Goal: Check status

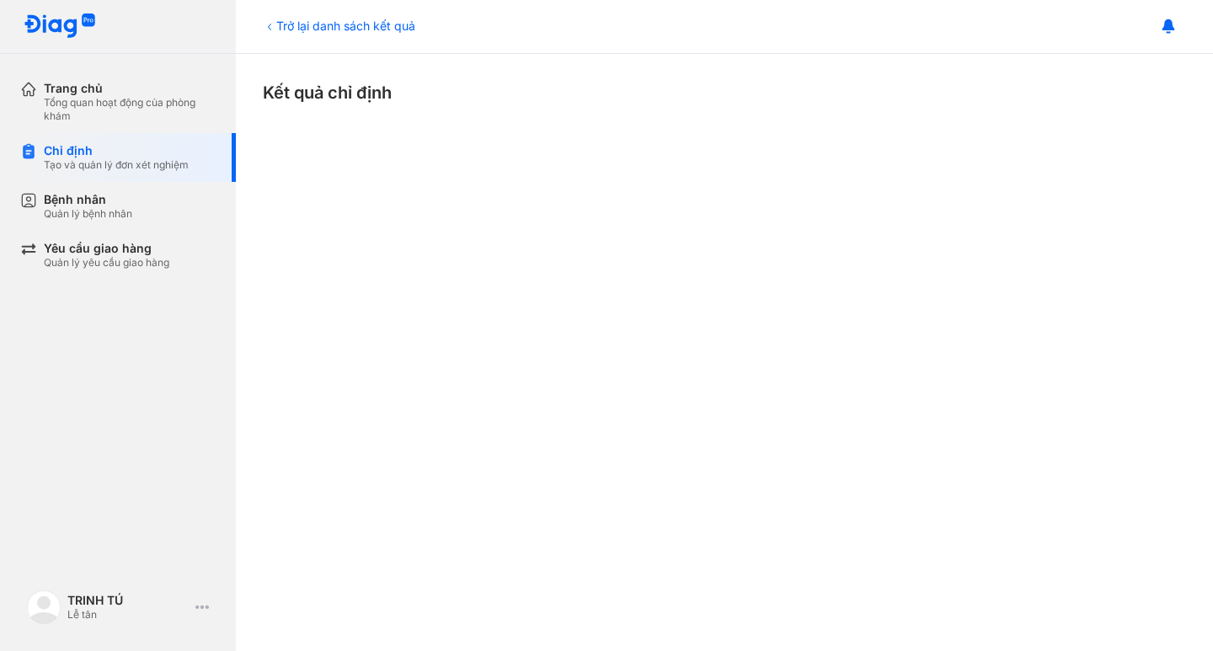
click at [575, 196] on div "Trở lại danh sách kết quả Kết quả chỉ định" at bounding box center [725, 352] width 978 height 597
click at [276, 29] on icon at bounding box center [269, 26] width 13 height 13
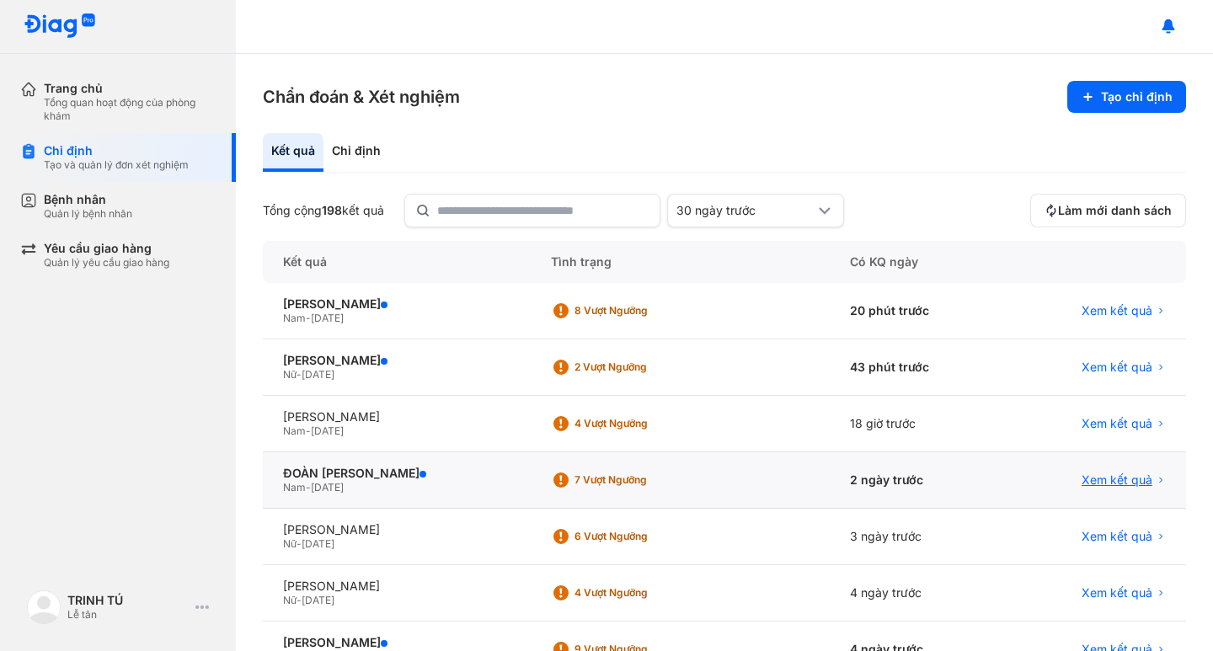
click at [1082, 477] on span "Xem kết quả" at bounding box center [1117, 480] width 71 height 15
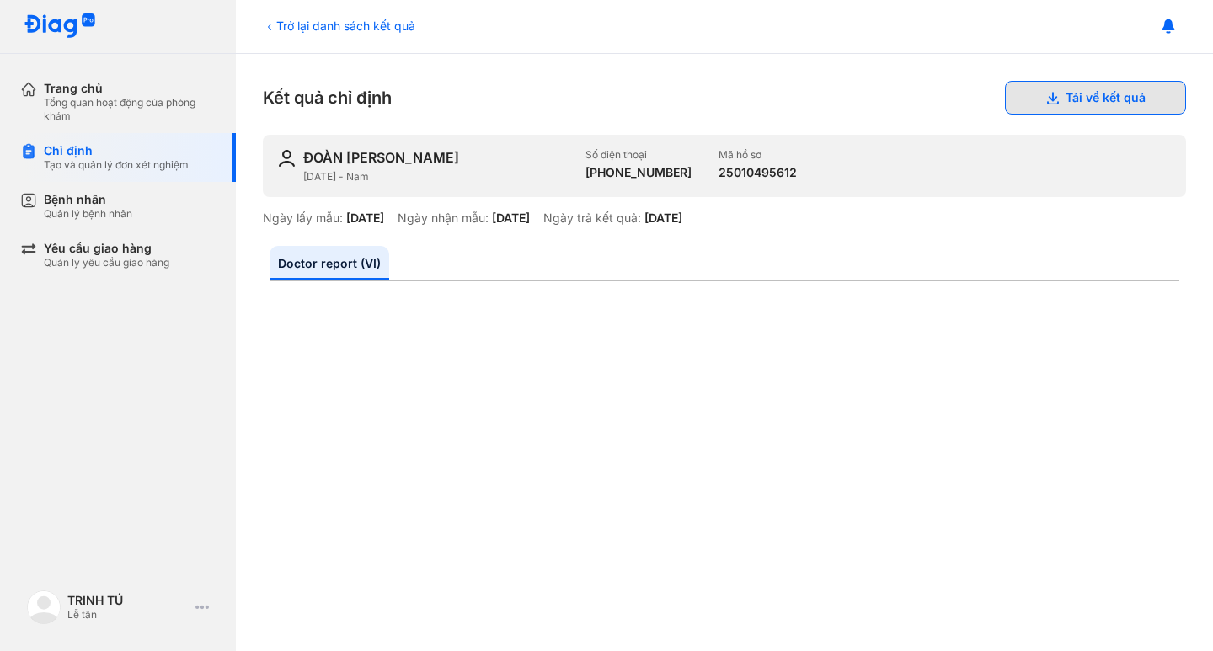
click at [1117, 100] on button "Tải về kết quả" at bounding box center [1095, 98] width 181 height 34
click at [156, 444] on div "Trang chủ Tổng quan hoạt động của phòng khám Chỉ định Tạo và quản lý đơn xét ng…" at bounding box center [118, 325] width 236 height 651
click at [236, 458] on div "Trở lại danh sách kết quả Kết quả chỉ định Tải về kết quả ĐOÀN NGUYỄN ĐỨC THUẬN…" at bounding box center [725, 352] width 978 height 597
